Goal: Task Accomplishment & Management: Use online tool/utility

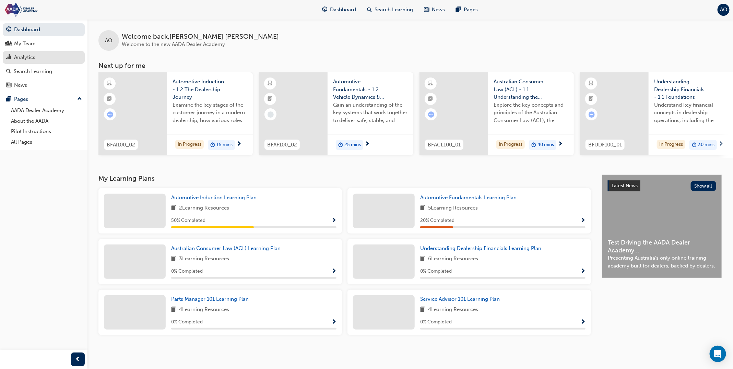
click at [56, 52] on link "Analytics" at bounding box center [44, 57] width 82 height 13
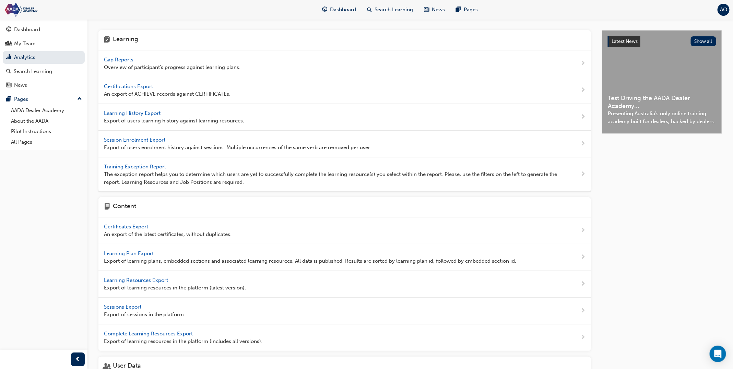
click at [124, 60] on span "Gap Reports" at bounding box center [119, 60] width 31 height 6
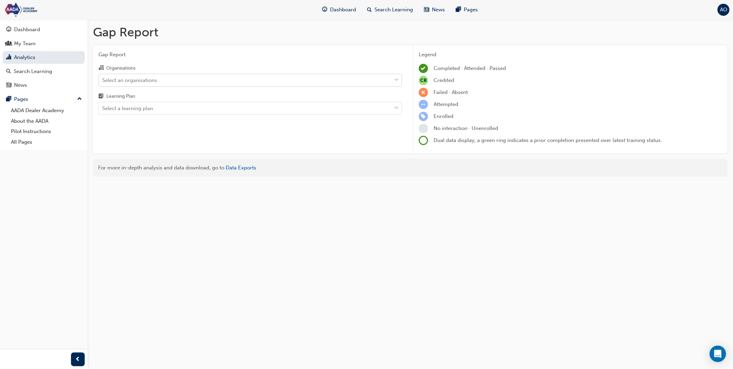
click at [156, 78] on div "Select an organisations" at bounding box center [129, 80] width 55 height 8
click at [103, 78] on input "Organisations Select an organisations" at bounding box center [102, 80] width 1 height 6
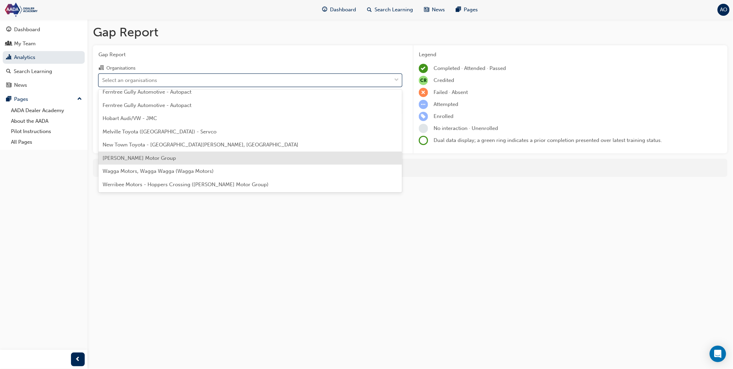
scroll to position [98, 0]
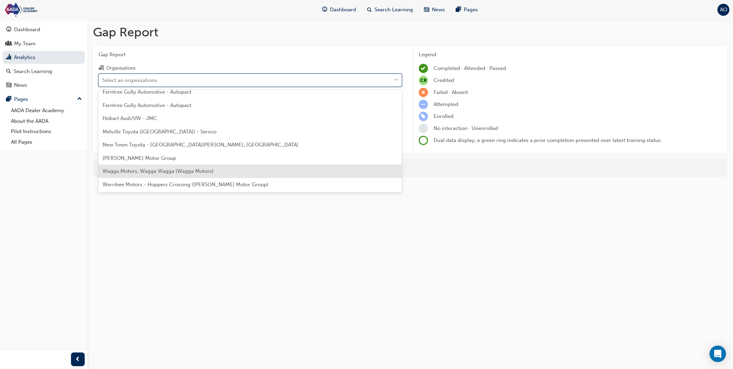
click at [152, 167] on div "Wagga Motors, Wagga Wagga (Wagga Motors)" at bounding box center [250, 171] width 304 height 13
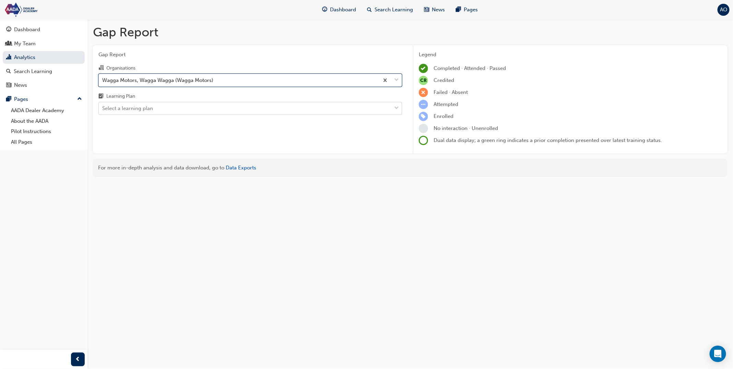
click at [151, 108] on div "Select a learning plan" at bounding box center [127, 109] width 51 height 8
click at [103, 108] on input "Learning Plan Select a learning plan" at bounding box center [102, 108] width 1 height 6
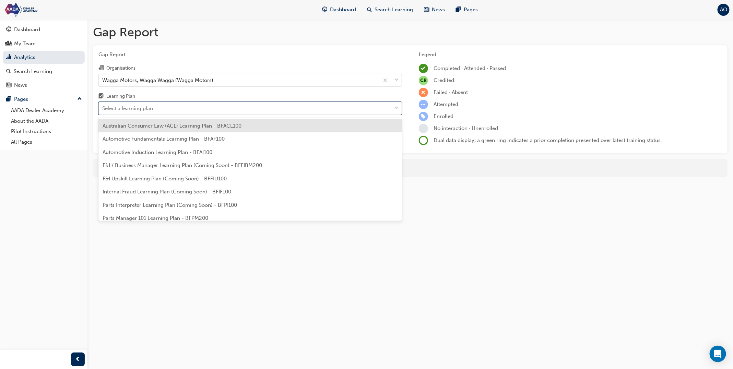
click at [160, 129] on div "Australian Consumer Law (ACL) Learning Plan - BFACL100" at bounding box center [250, 125] width 304 height 13
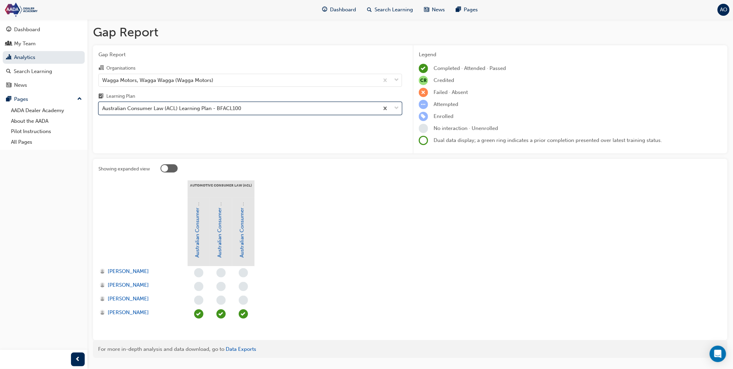
click at [173, 107] on div "Australian Consumer Law (ACL) Learning Plan - BFACL100" at bounding box center [171, 109] width 139 height 8
click at [103, 107] on input "Learning Plan option Australian Consumer Law (ACL) Learning Plan - BFACL100, se…" at bounding box center [102, 108] width 1 height 6
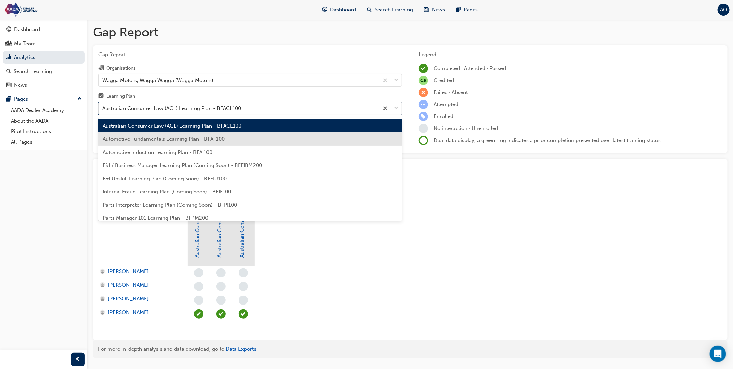
click at [180, 137] on span "Automotive Fundamentals Learning Plan - BFAF100" at bounding box center [164, 139] width 122 height 6
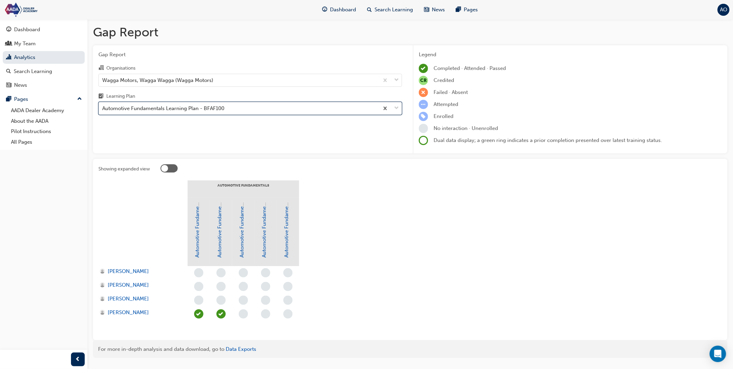
click at [184, 113] on div "Automotive Fundamentals Learning Plan - BFAF100" at bounding box center [239, 109] width 280 height 12
click at [103, 111] on input "Learning Plan option Automotive Fundamentals Learning Plan - BFAF100, selected.…" at bounding box center [102, 108] width 1 height 6
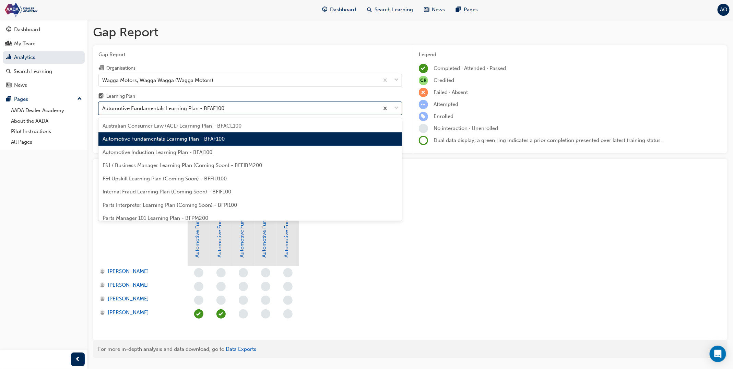
click at [188, 148] on div "Automotive Induction Learning Plan - BFAI100" at bounding box center [250, 152] width 304 height 13
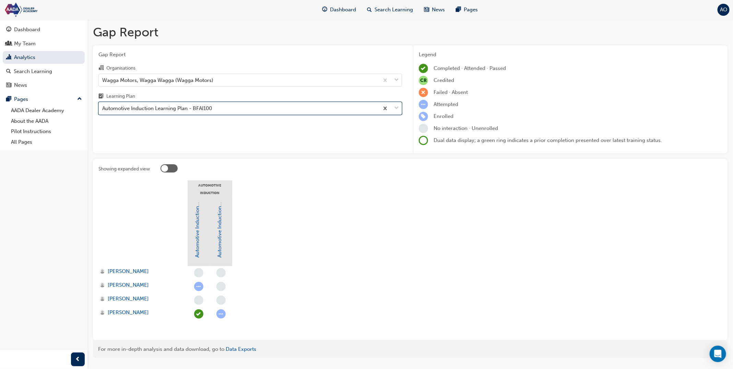
click at [173, 114] on div "Automotive Induction Learning Plan - BFAI100" at bounding box center [239, 109] width 280 height 12
click at [103, 111] on input "Learning Plan option Automotive Induction Learning Plan - BFAI100, selected. 0 …" at bounding box center [102, 108] width 1 height 6
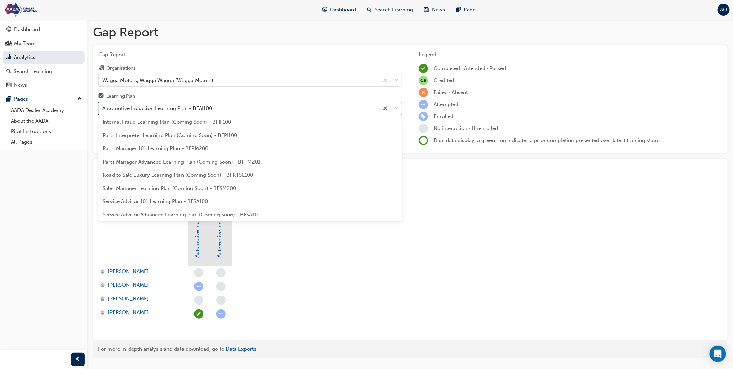
scroll to position [74, 0]
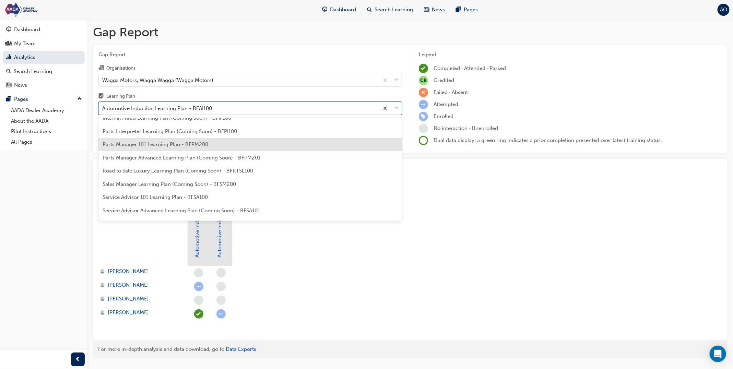
click at [178, 144] on span "Parts Manager 101 Learning Plan - BFPM200" at bounding box center [156, 144] width 106 height 6
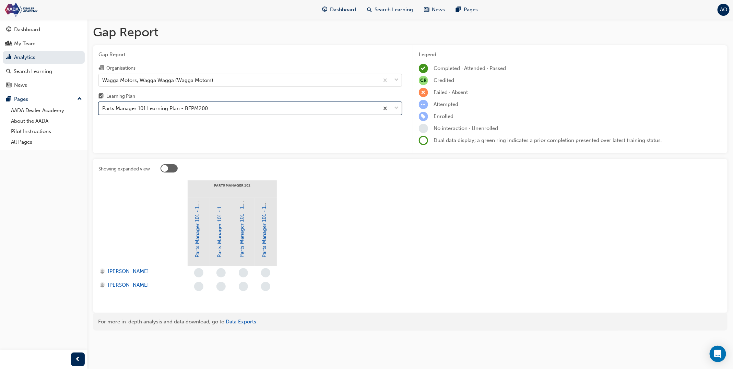
click at [174, 111] on div "Parts Manager 101 Learning Plan - BFPM200" at bounding box center [155, 109] width 106 height 8
click at [103, 111] on input "Learning Plan option Parts Manager 101 Learning Plan - BFPM200, selected. 0 res…" at bounding box center [102, 108] width 1 height 6
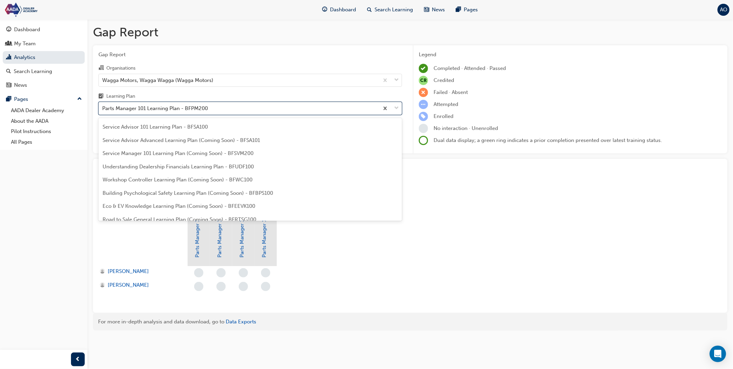
scroll to position [147, 0]
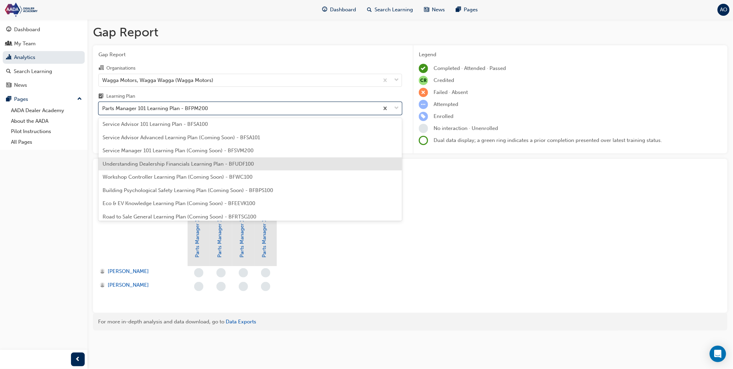
click at [179, 161] on span "Understanding Dealership Financials Learning Plan - BFUDF100" at bounding box center [178, 164] width 151 height 6
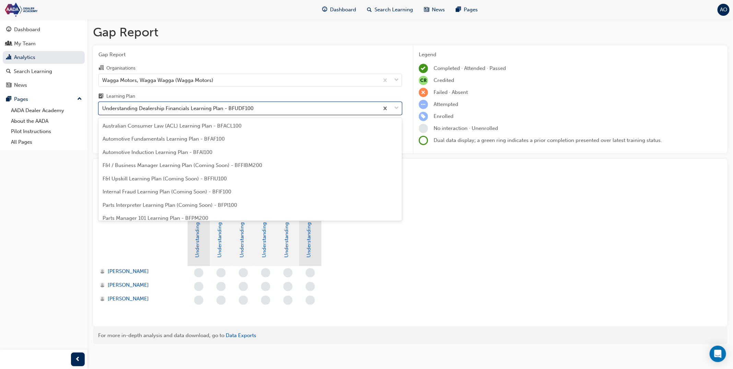
drag, startPoint x: 172, startPoint y: 107, endPoint x: 170, endPoint y: 116, distance: 8.6
click at [172, 107] on div "Understanding Dealership Financials Learning Plan - BFUDF100" at bounding box center [177, 109] width 151 height 8
click at [103, 107] on input "Learning Plan option Understanding Dealership Financials Learning Plan - BFUDF1…" at bounding box center [102, 108] width 1 height 6
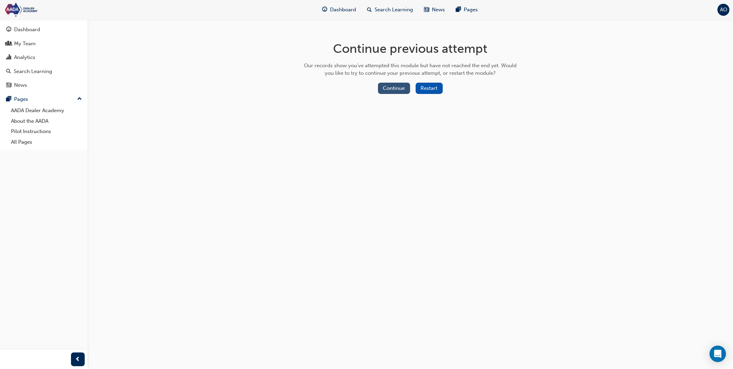
click at [405, 87] on button "Continue" at bounding box center [394, 88] width 32 height 11
